Goal: Information Seeking & Learning: Learn about a topic

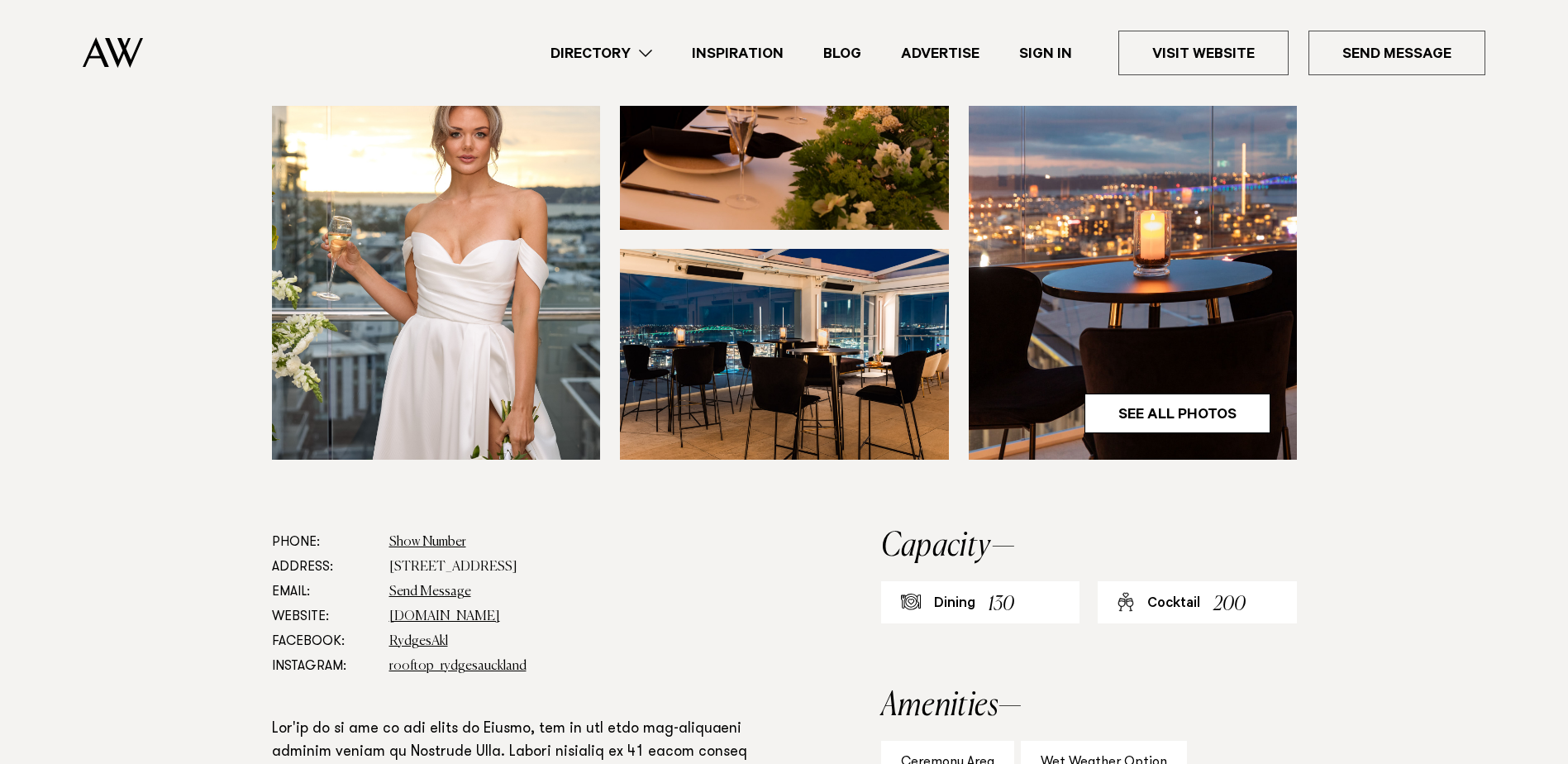
scroll to position [578, 0]
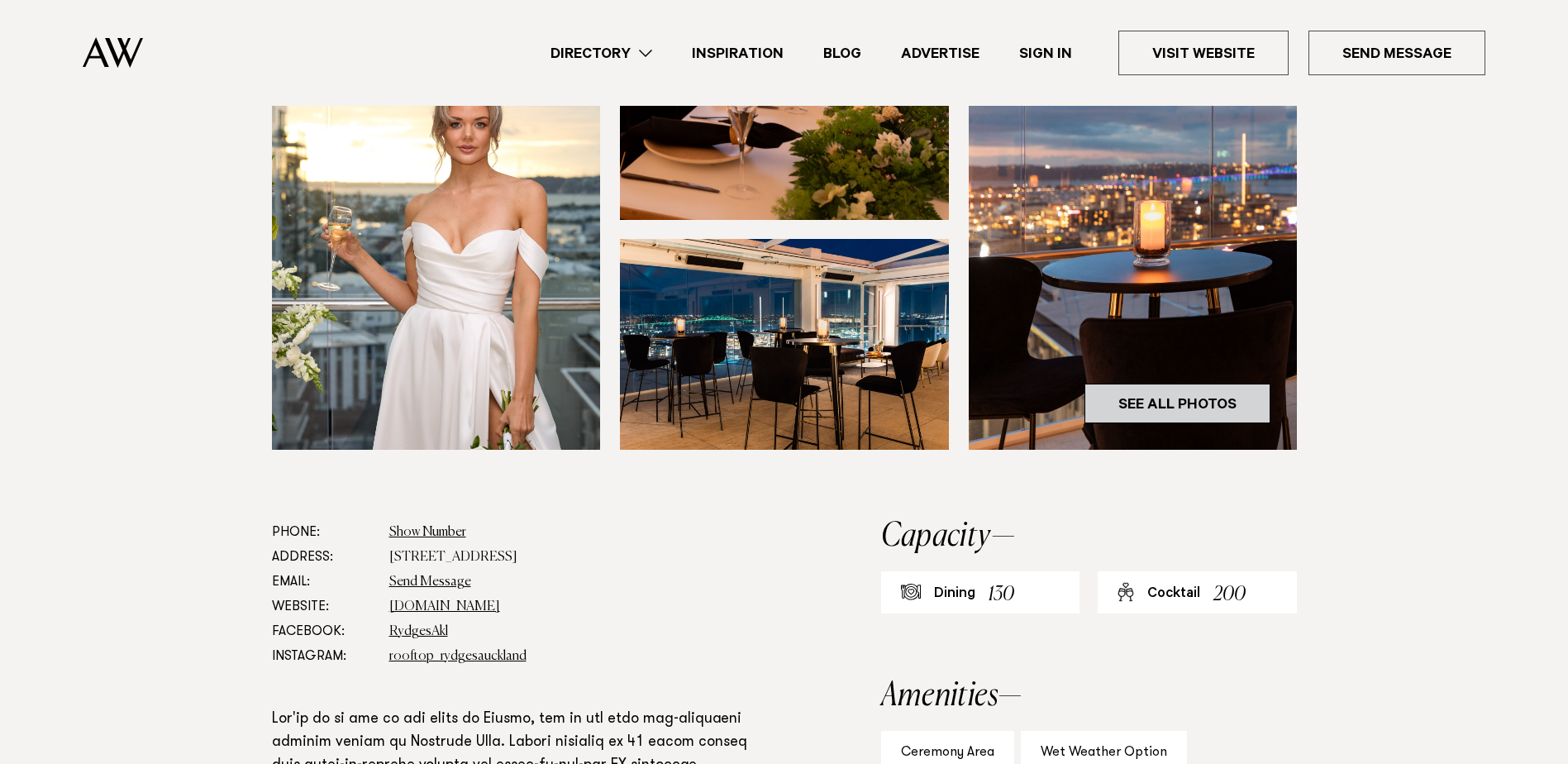
click at [1128, 383] on link "See All Photos" at bounding box center [1177, 403] width 186 height 40
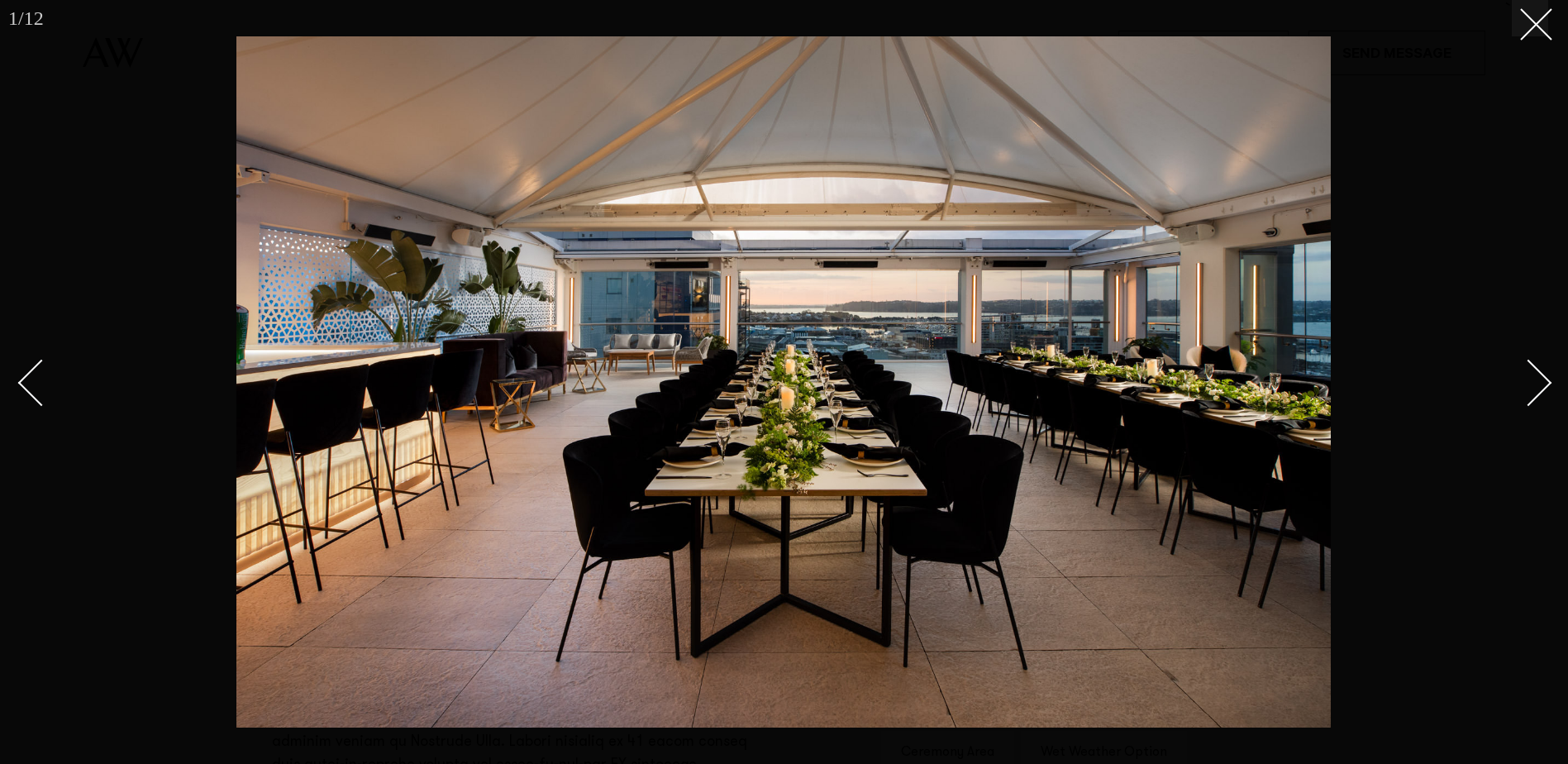
click at [1525, 387] on div "Next slide" at bounding box center [1528, 382] width 47 height 47
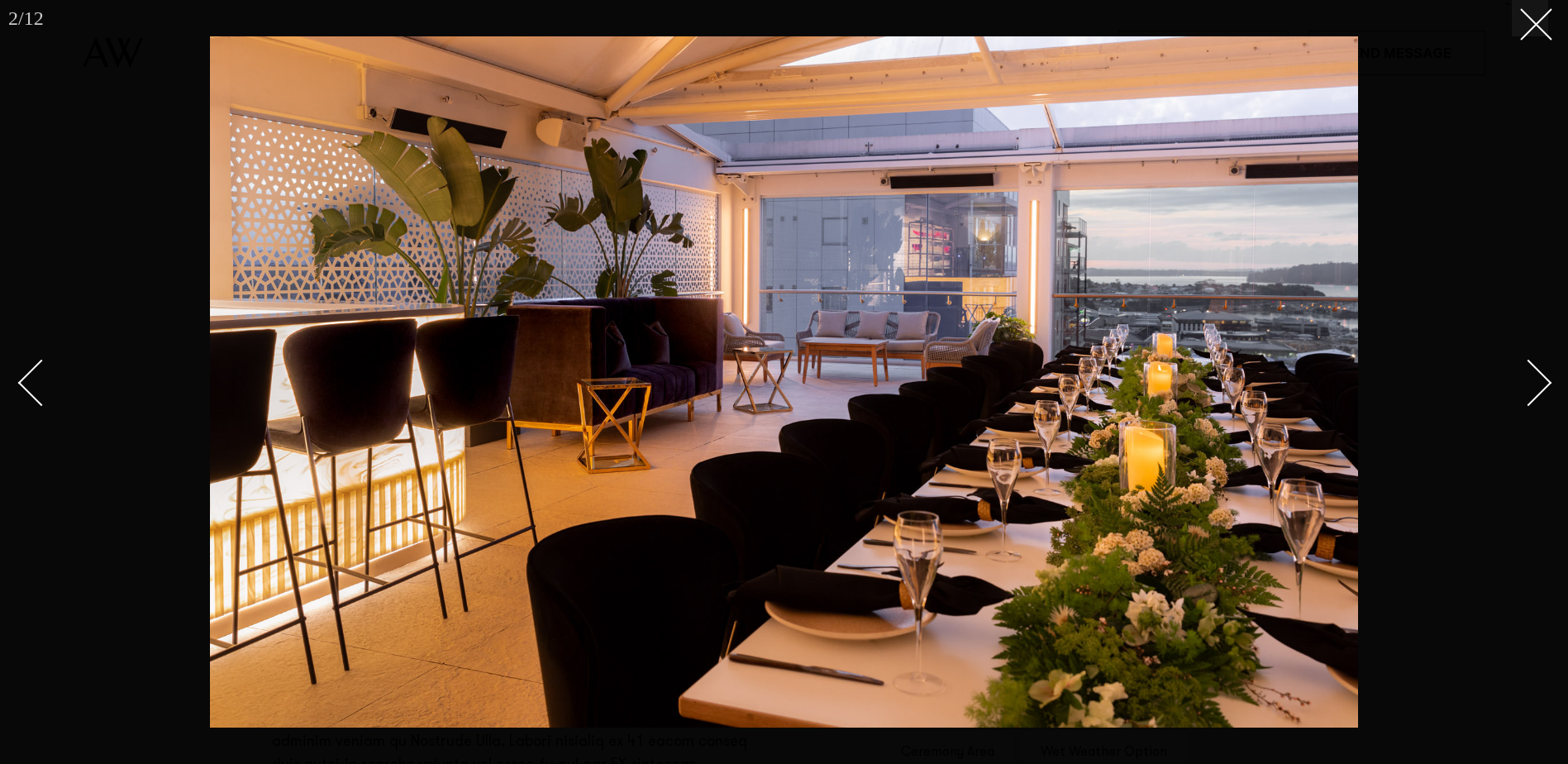
click at [1525, 387] on div "Next slide" at bounding box center [1528, 382] width 47 height 47
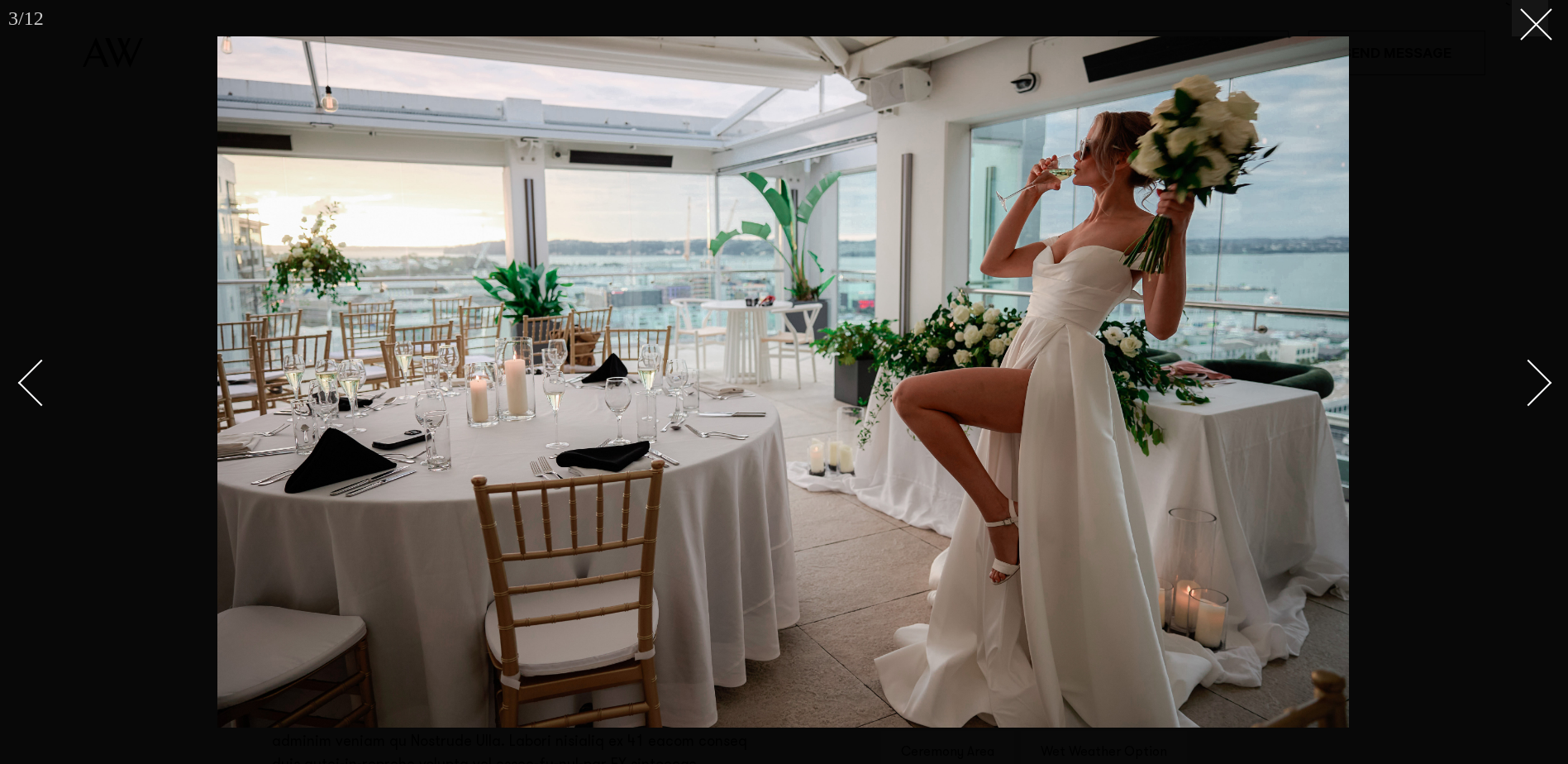
click at [1525, 387] on div "Next slide" at bounding box center [1528, 382] width 47 height 47
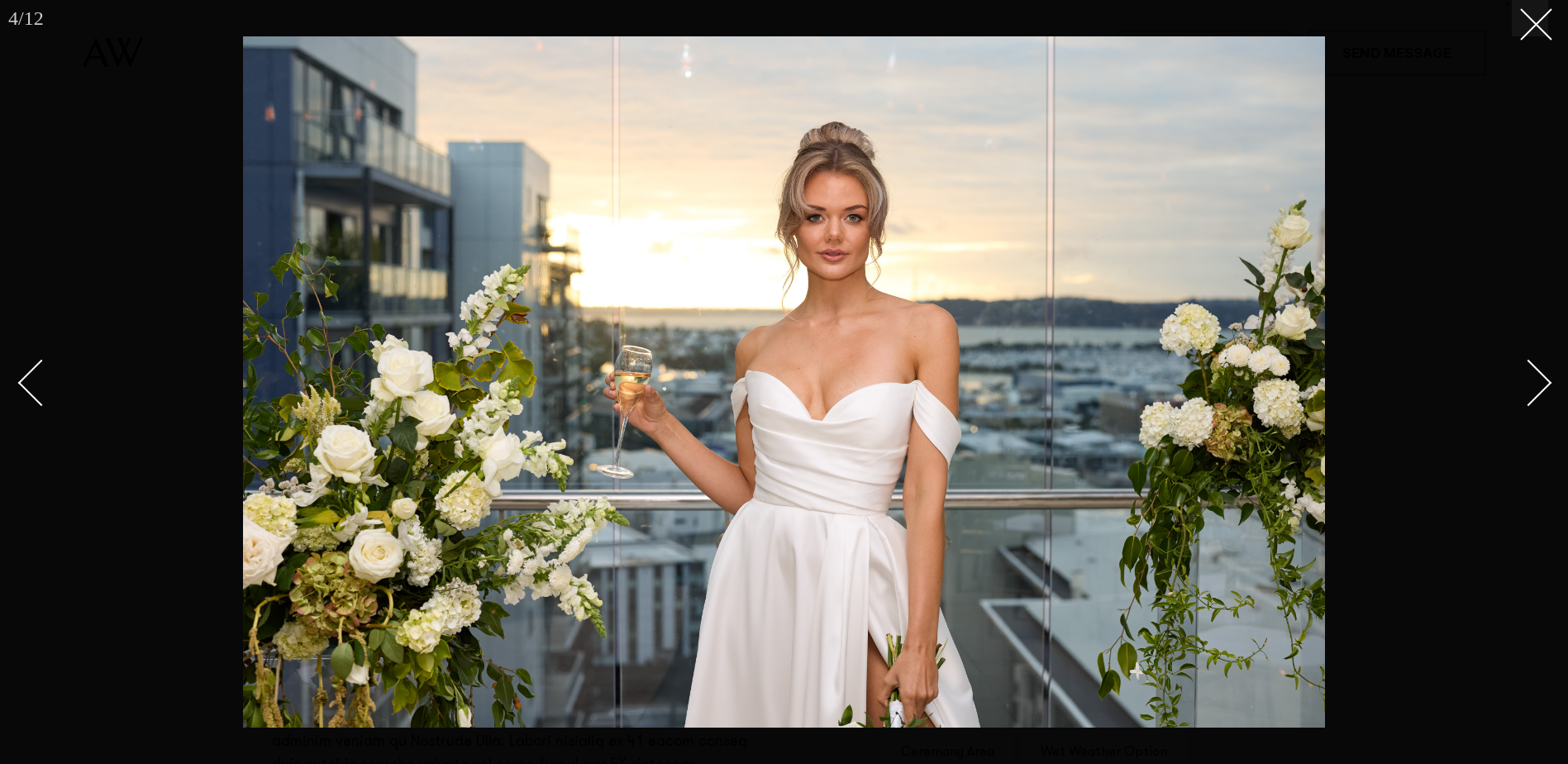
click at [1525, 387] on div "Next slide" at bounding box center [1528, 382] width 47 height 47
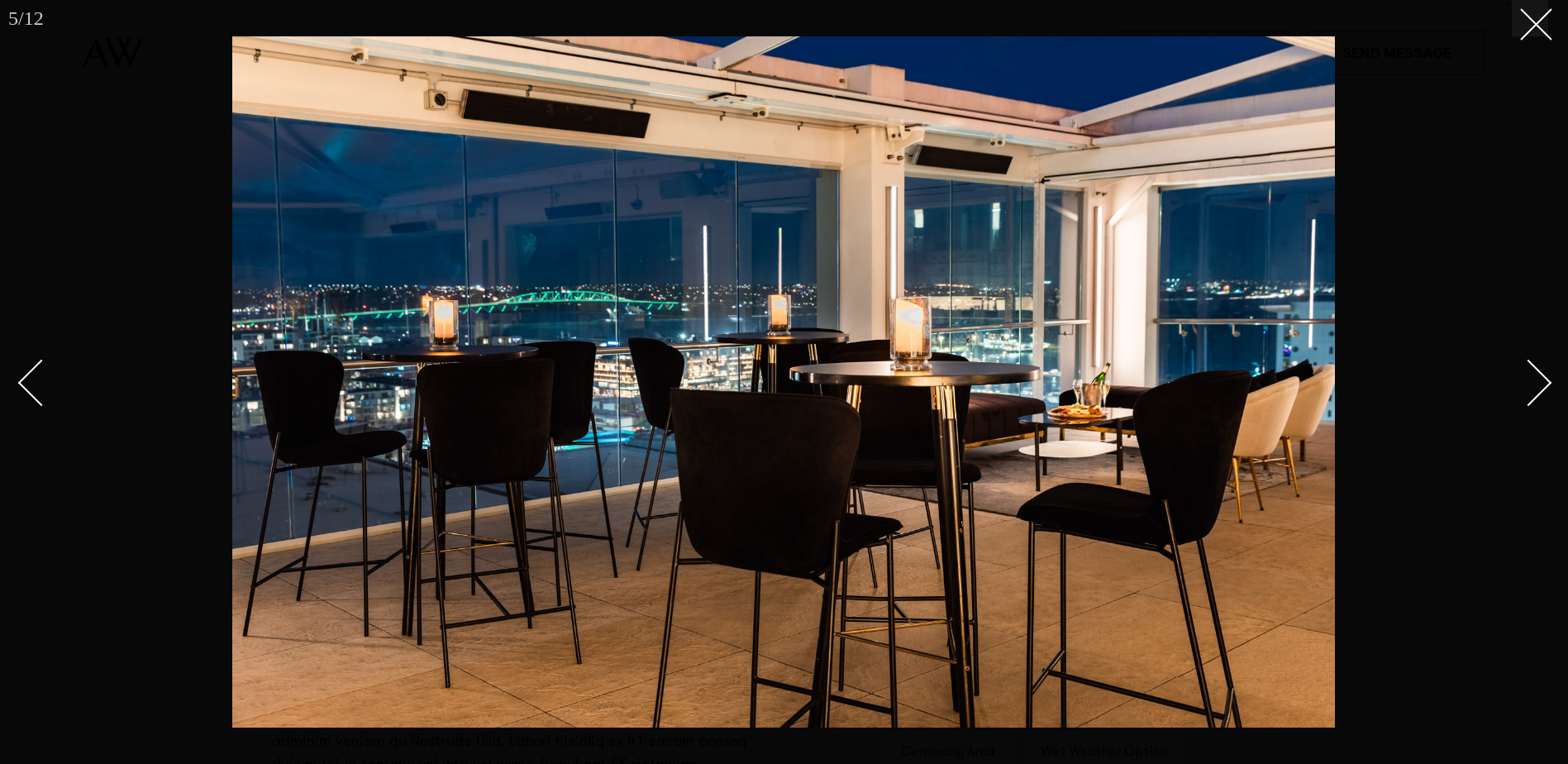
click at [1525, 387] on div "Next slide" at bounding box center [1528, 382] width 47 height 47
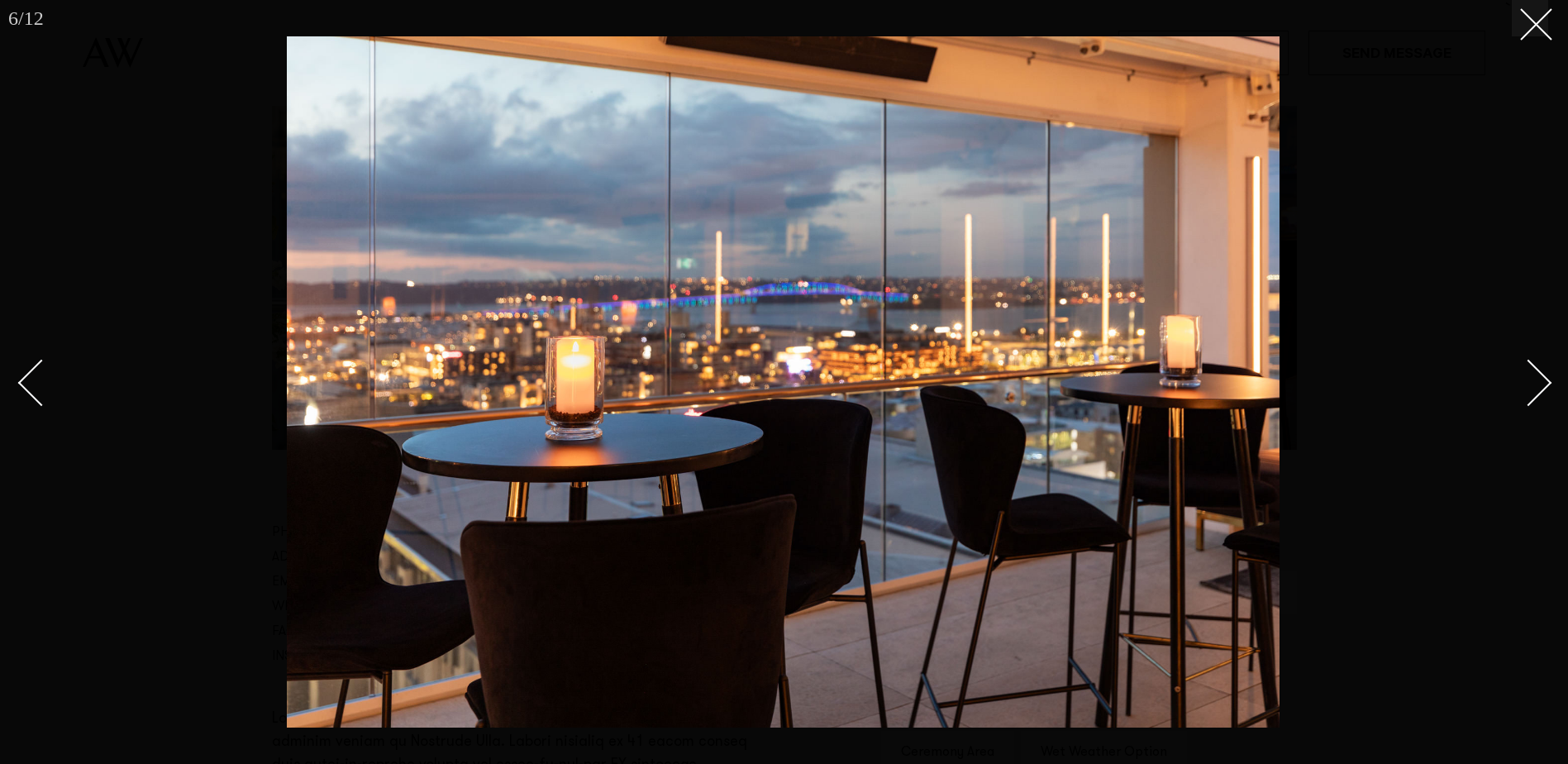
click at [1525, 387] on div "Next slide" at bounding box center [1528, 382] width 47 height 47
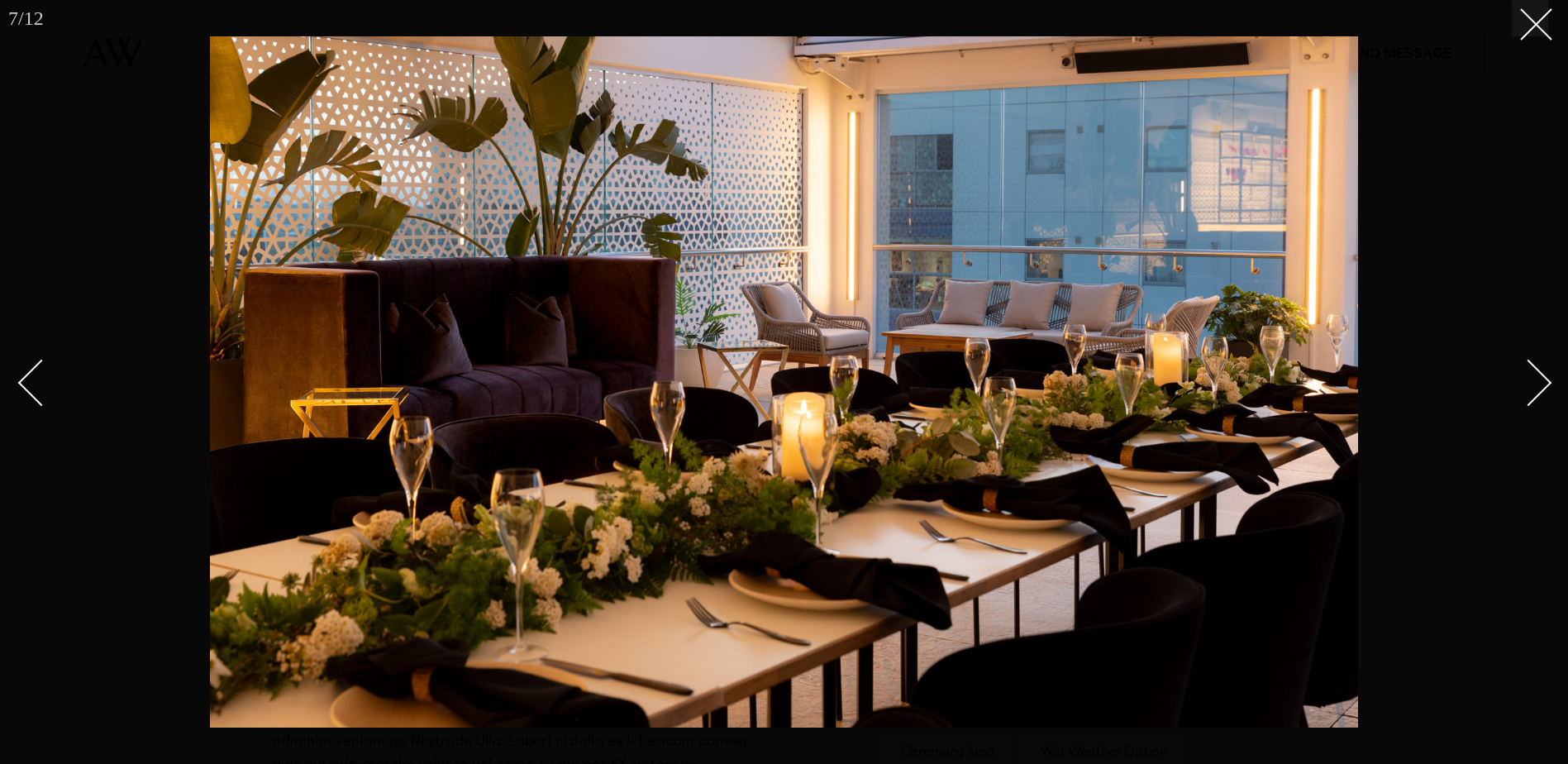
click at [1525, 387] on div "Next slide" at bounding box center [1528, 382] width 47 height 47
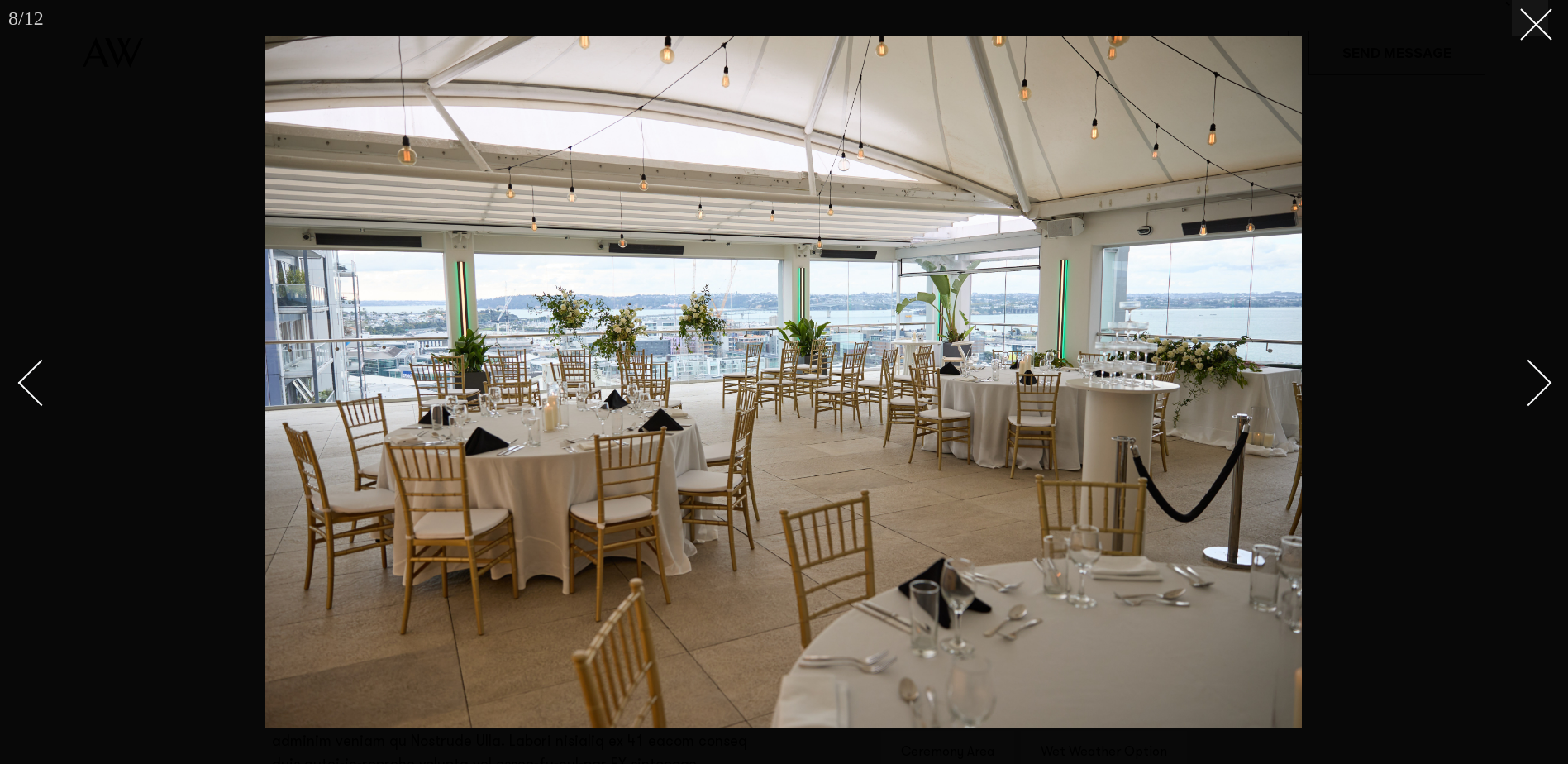
click at [1527, 388] on div "Next slide" at bounding box center [1528, 382] width 47 height 47
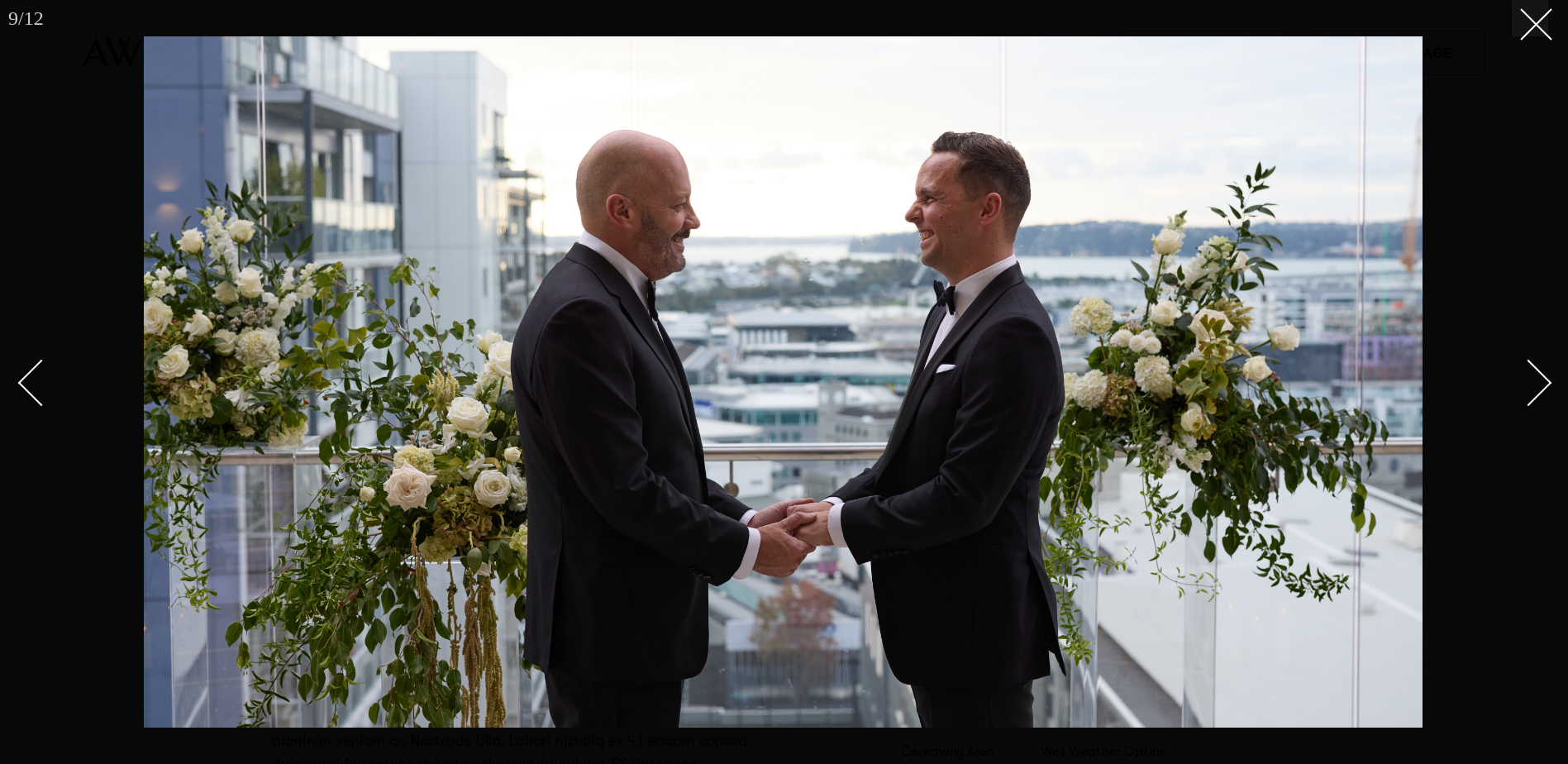
click at [1527, 388] on div "Next slide" at bounding box center [1528, 382] width 47 height 47
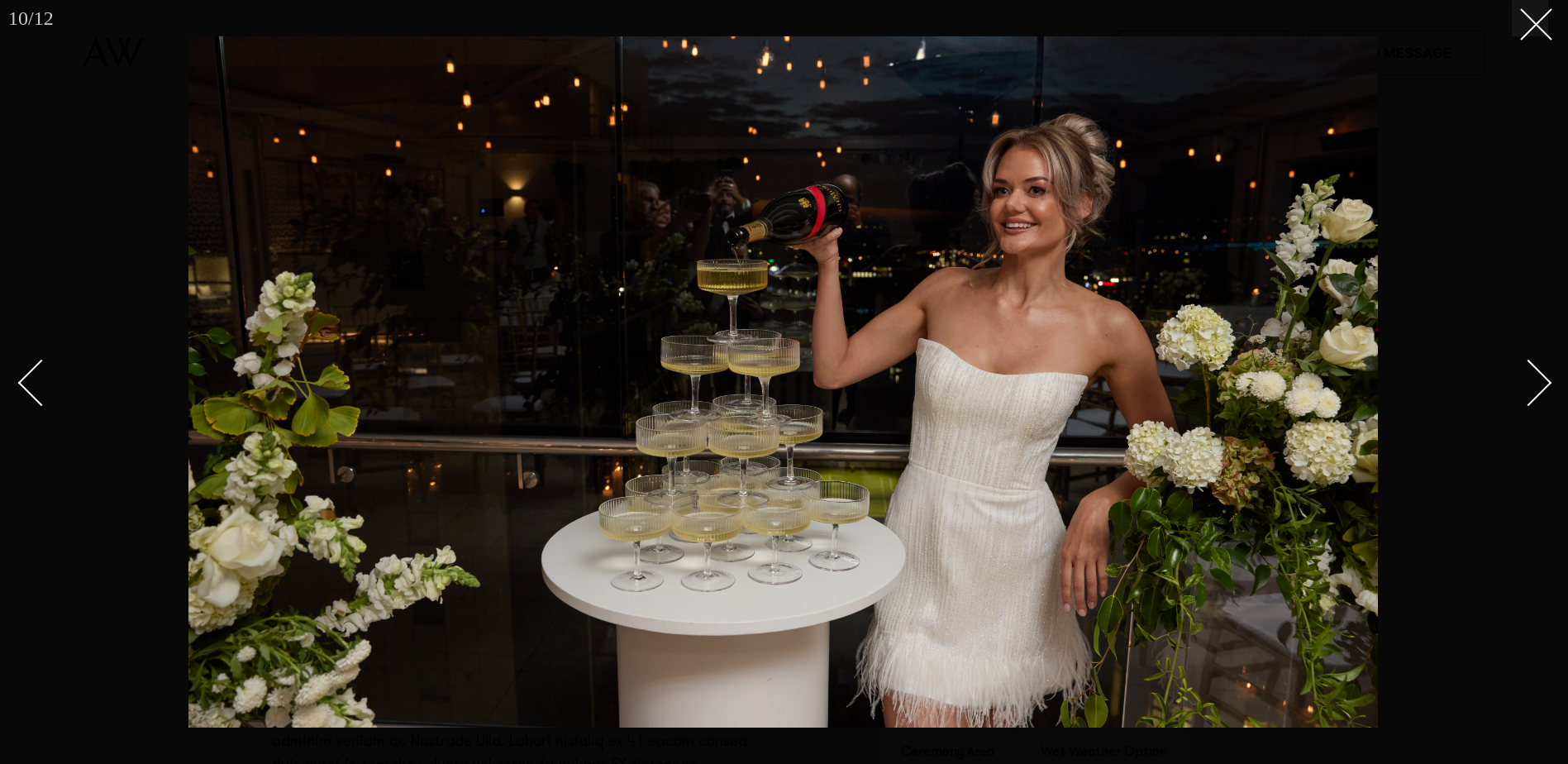
click at [1527, 388] on div "Next slide" at bounding box center [1528, 382] width 47 height 47
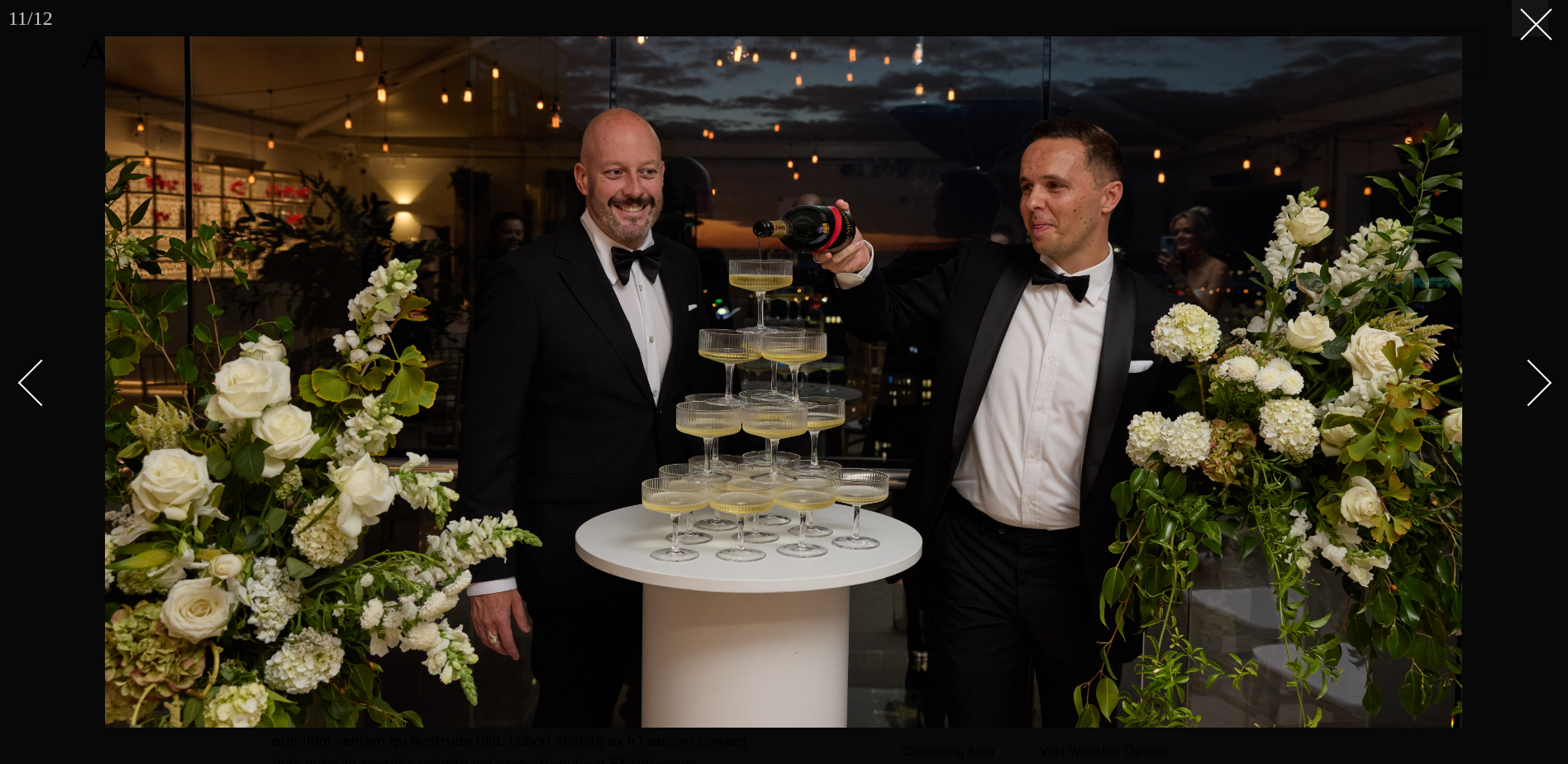
click at [1527, 388] on div "Next slide" at bounding box center [1528, 382] width 47 height 47
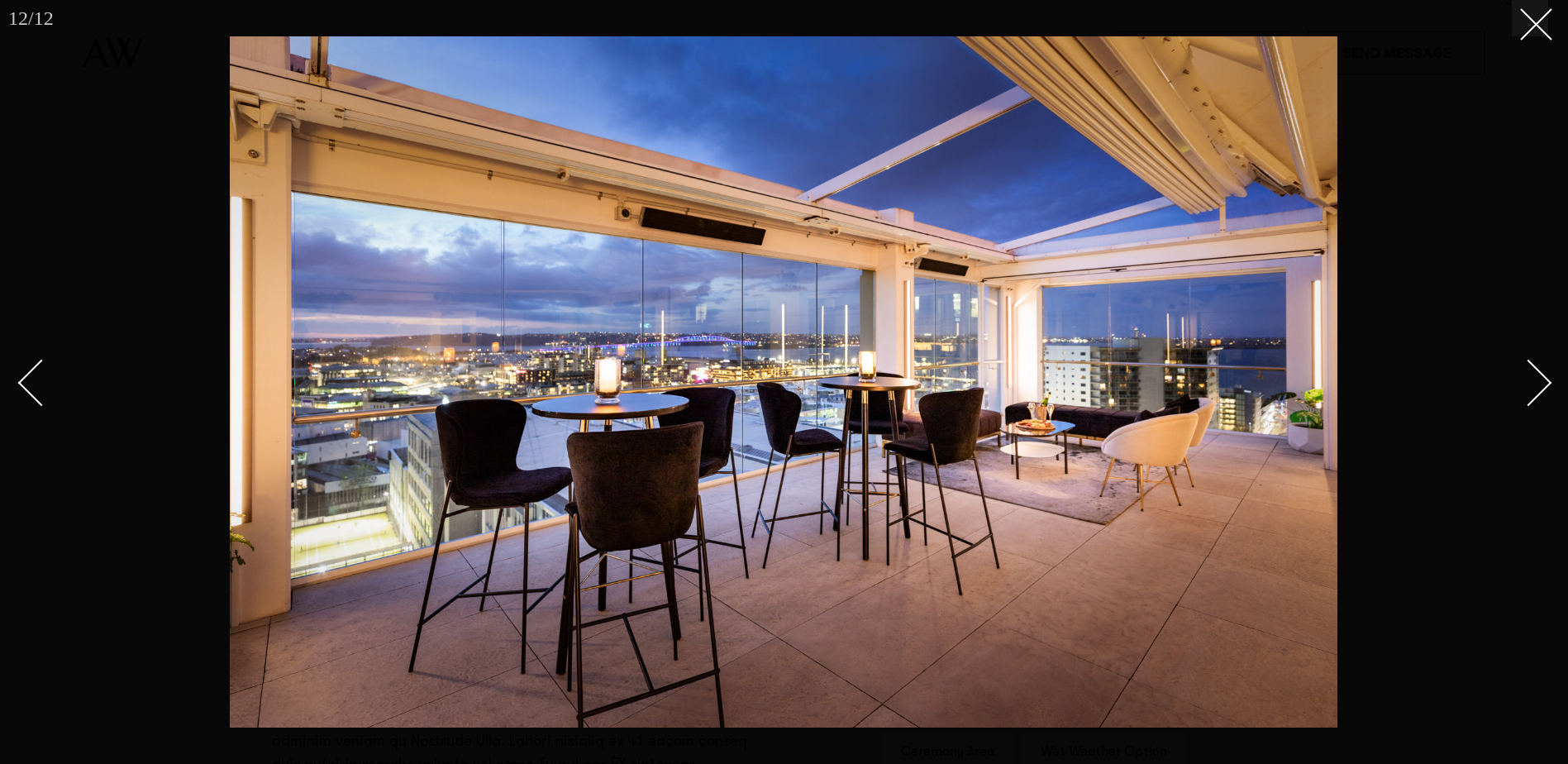
click at [1527, 388] on div "Next slide" at bounding box center [1528, 382] width 47 height 47
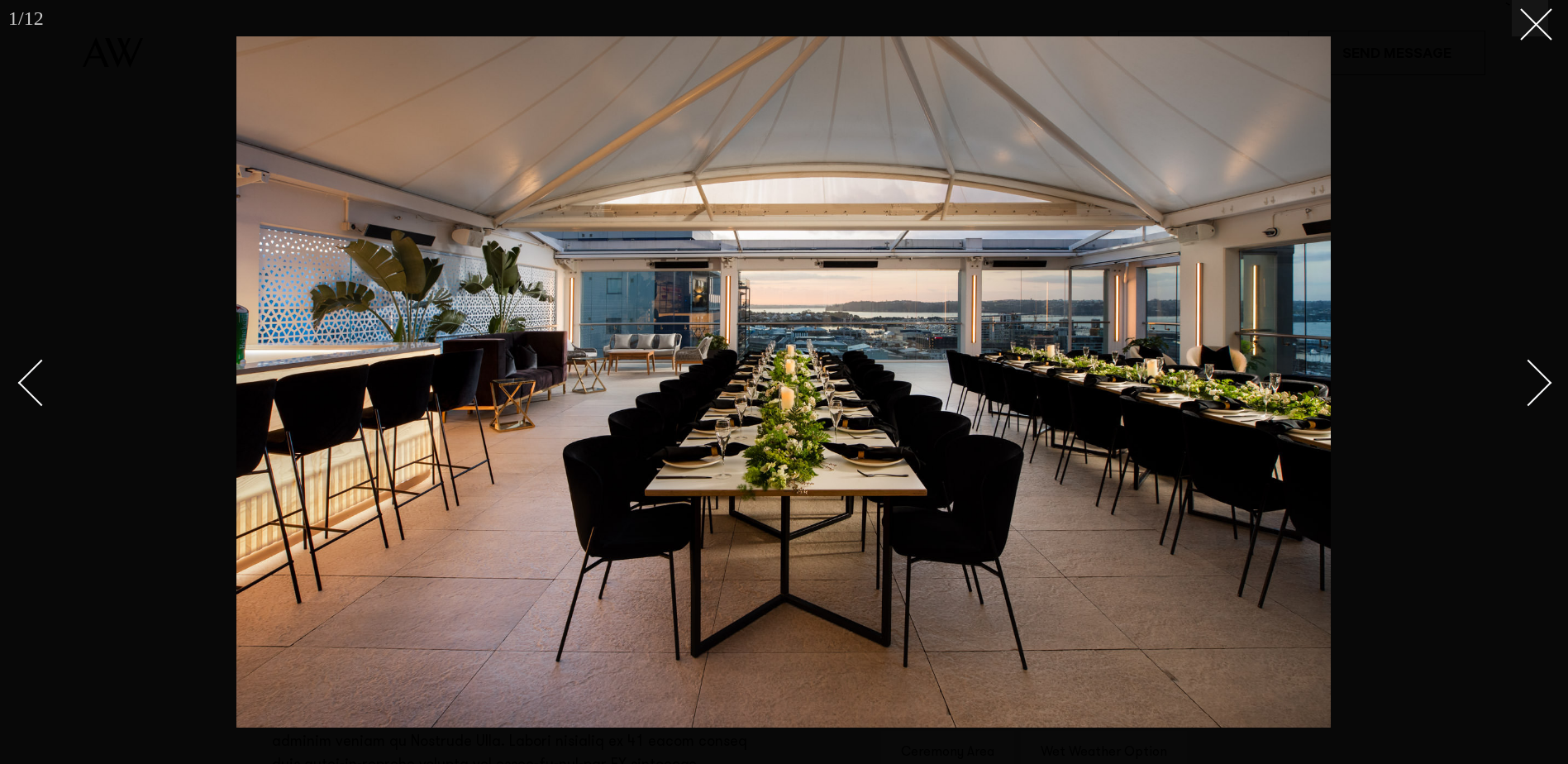
click at [1527, 388] on div "Next slide" at bounding box center [1528, 382] width 47 height 47
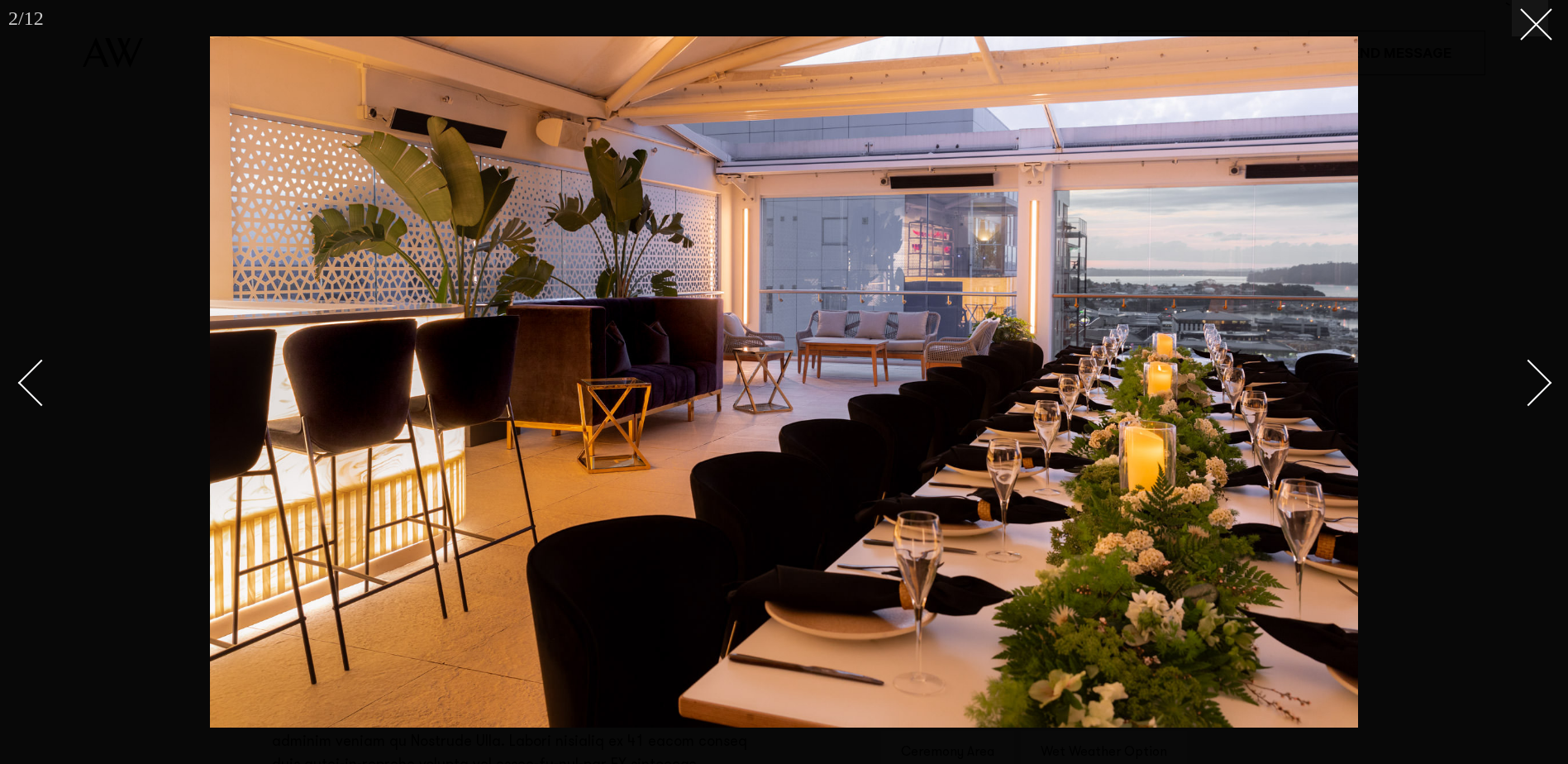
click at [1527, 388] on div "Next slide" at bounding box center [1528, 382] width 47 height 47
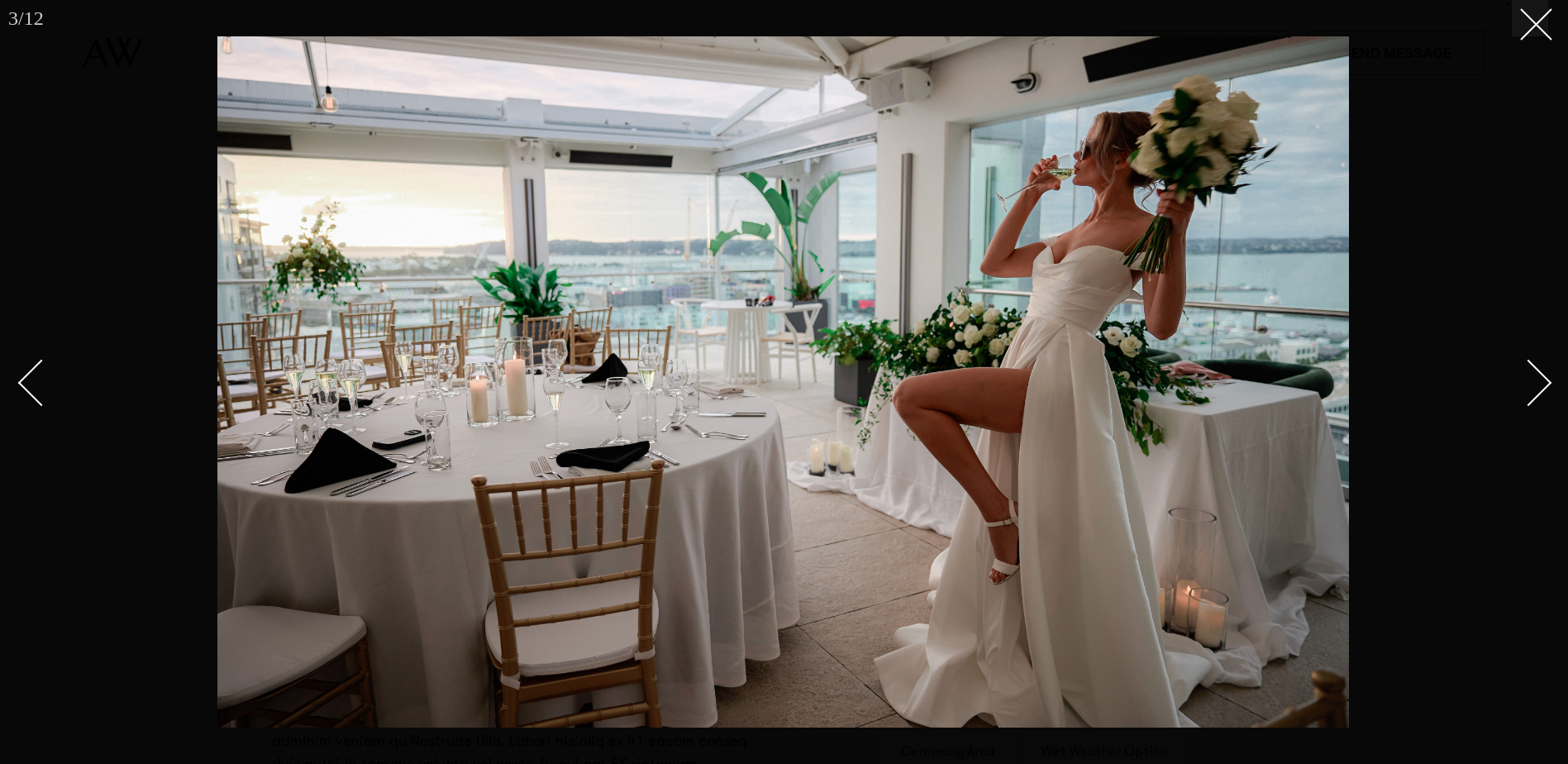
click at [1535, 39] on div at bounding box center [784, 382] width 1568 height 764
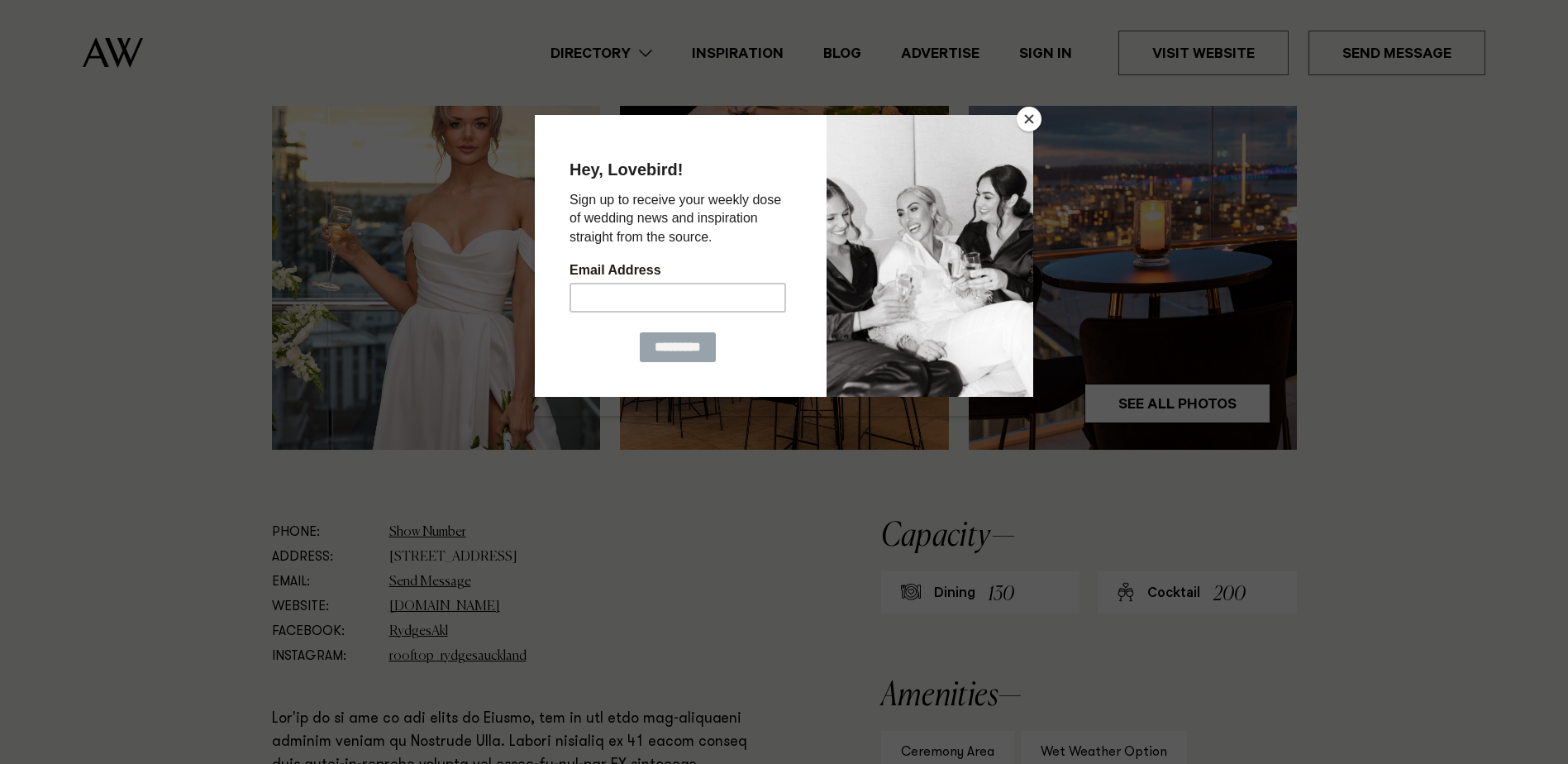
click at [1035, 109] on button "Close" at bounding box center [1029, 119] width 25 height 25
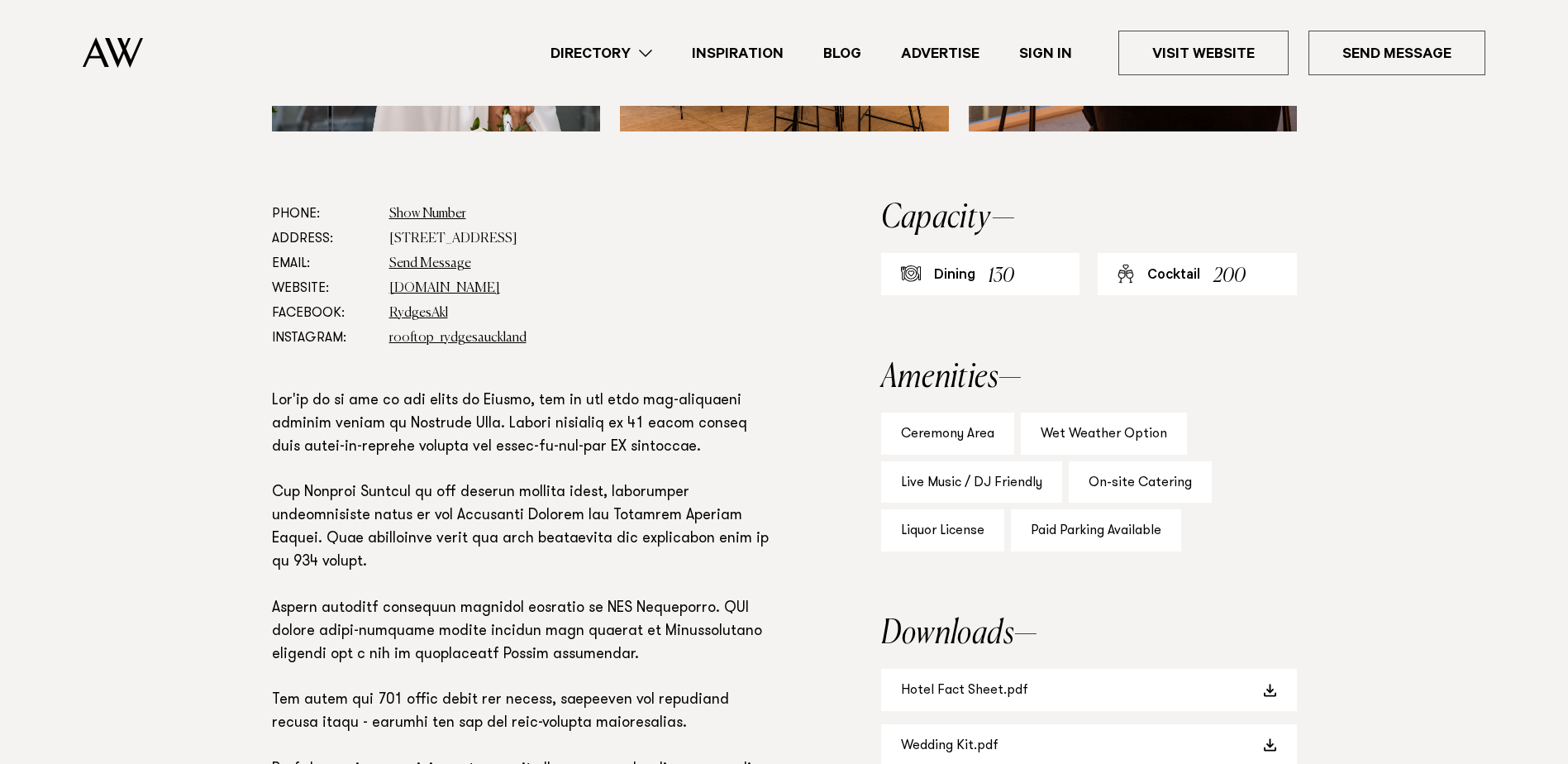
scroll to position [909, 0]
